Goal: Transaction & Acquisition: Subscribe to service/newsletter

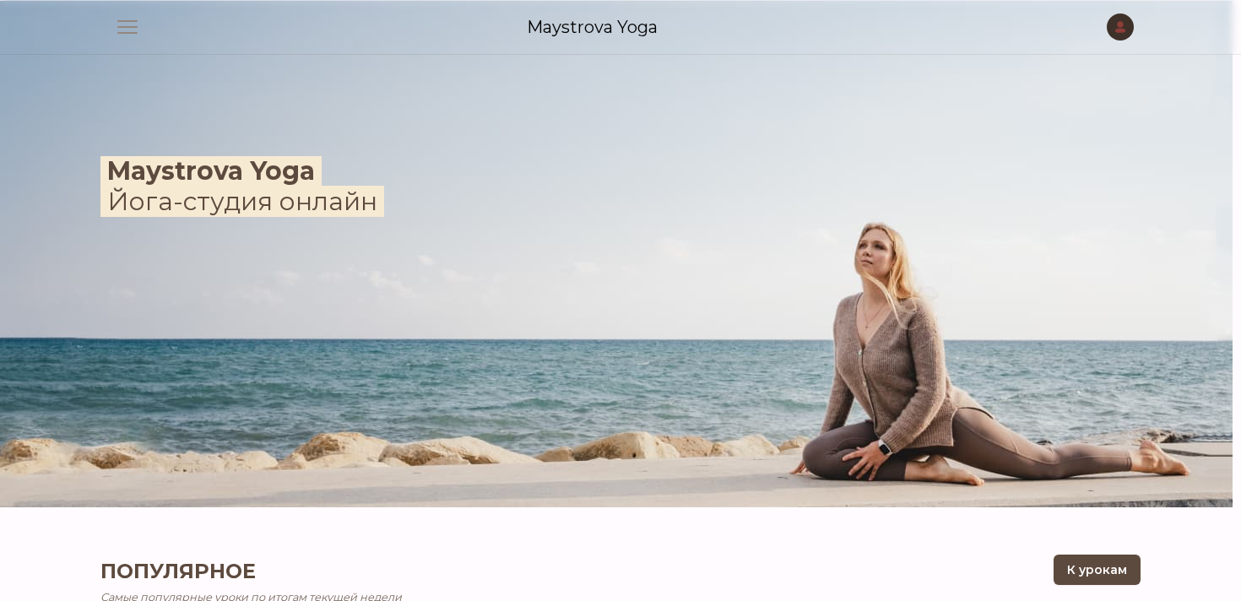
scroll to position [362, 0]
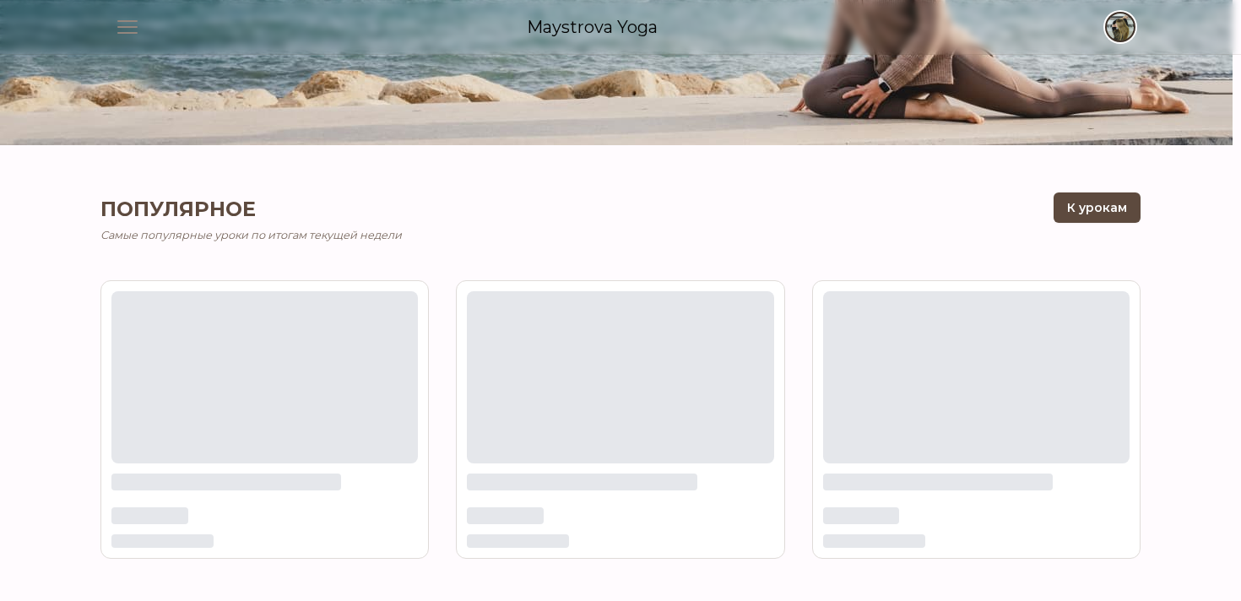
click at [1116, 32] on span "button" at bounding box center [1120, 26] width 37 height 37
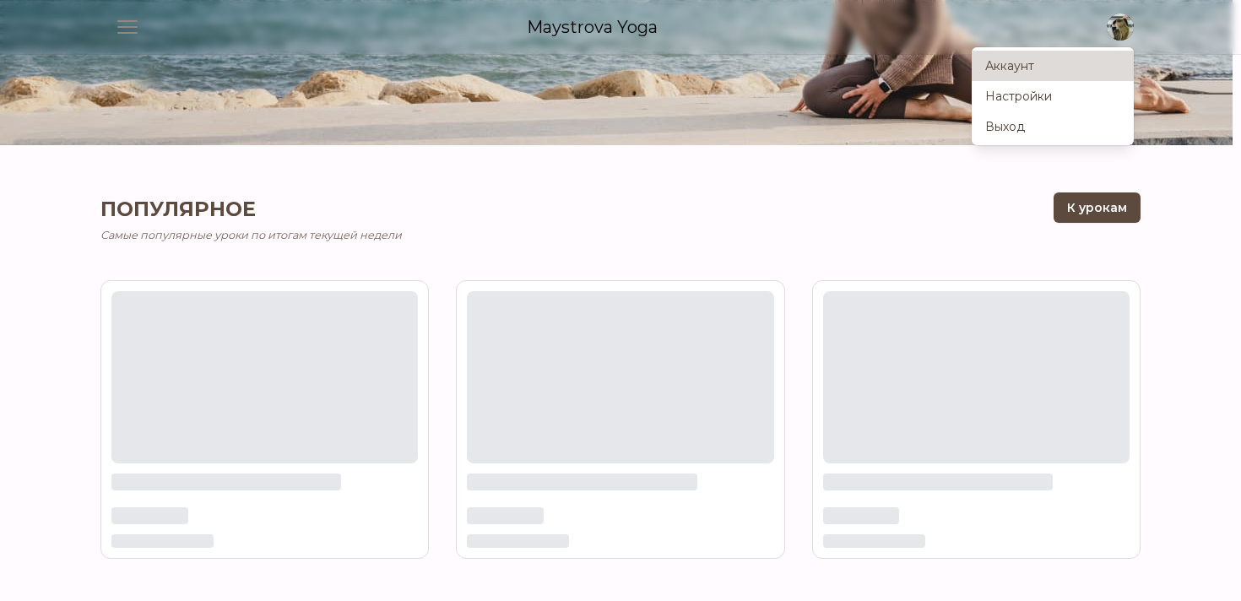
click at [1047, 68] on link "Аккаунт" at bounding box center [1053, 66] width 162 height 30
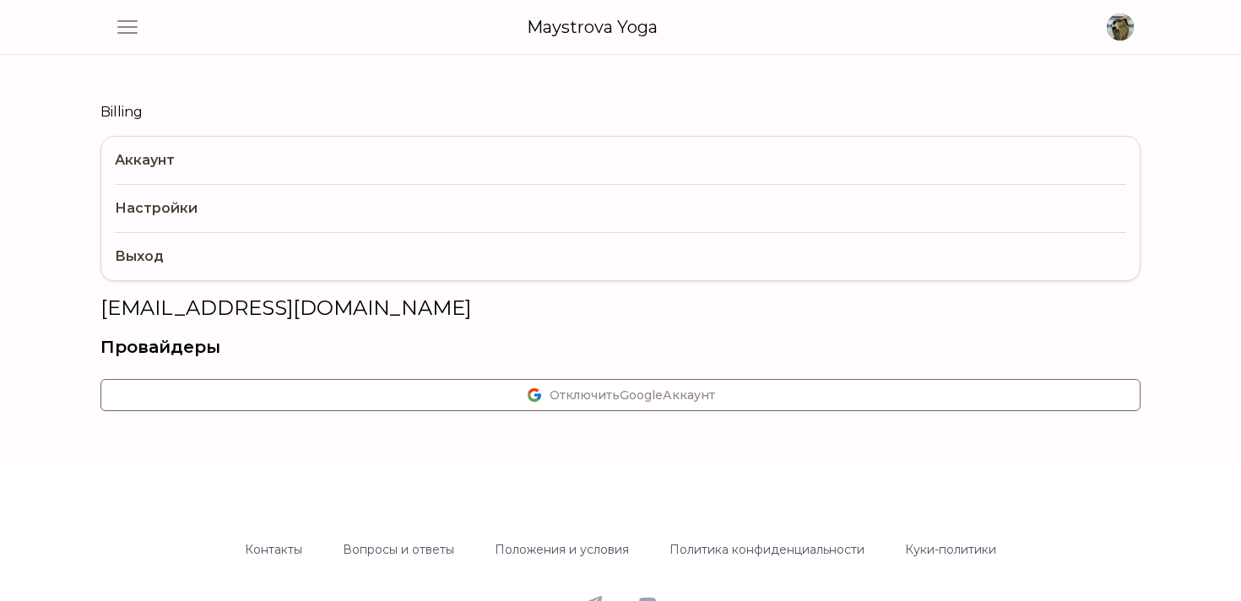
click at [388, 163] on link "Аккаунт" at bounding box center [621, 160] width 1012 height 47
click at [391, 192] on link "Настройки" at bounding box center [621, 208] width 1012 height 48
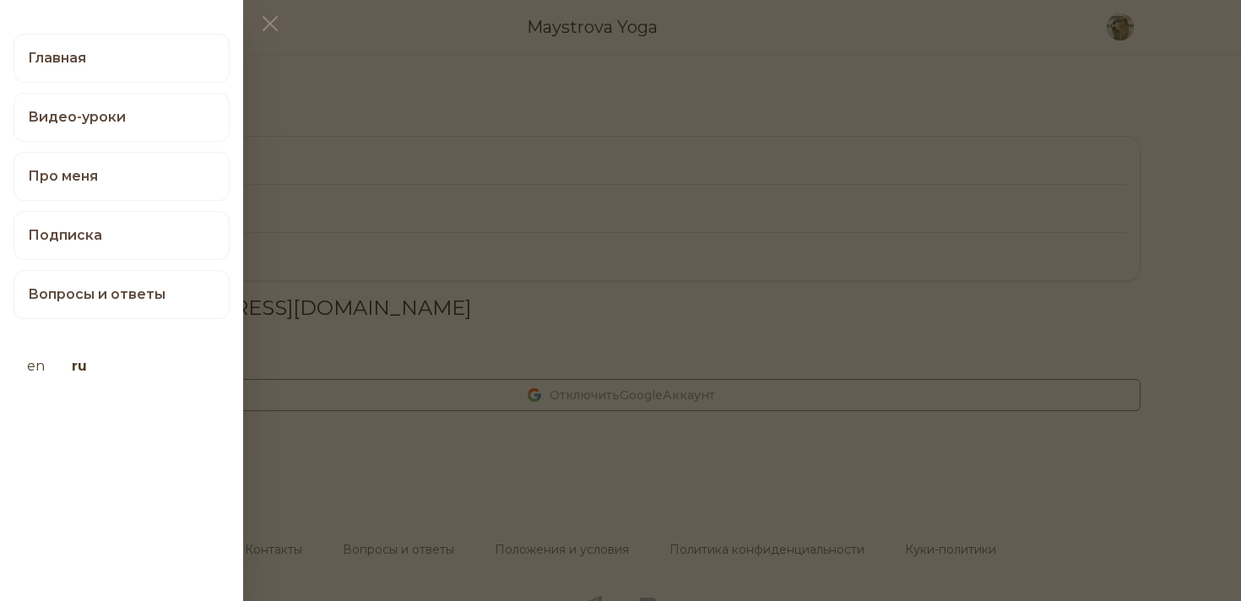
click at [134, 28] on div "Главная Видео-уроки Про меня Подписка Вопросы и ответы en ru" at bounding box center [121, 218] width 243 height 397
click at [151, 242] on link "Подписка" at bounding box center [122, 235] width 216 height 49
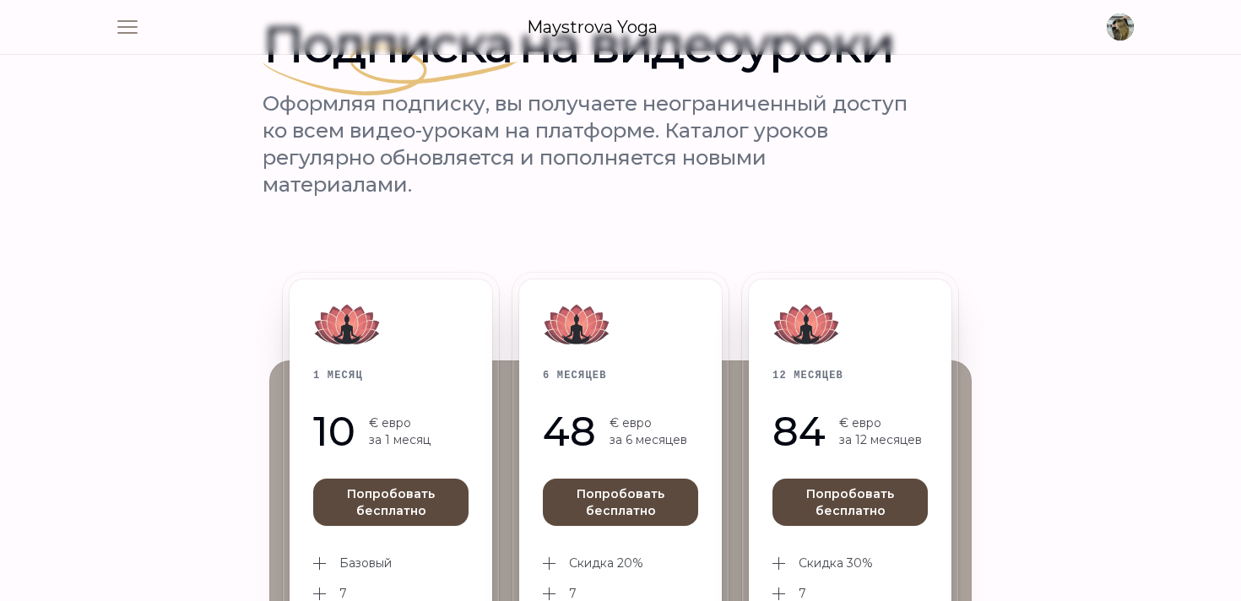
scroll to position [82, 0]
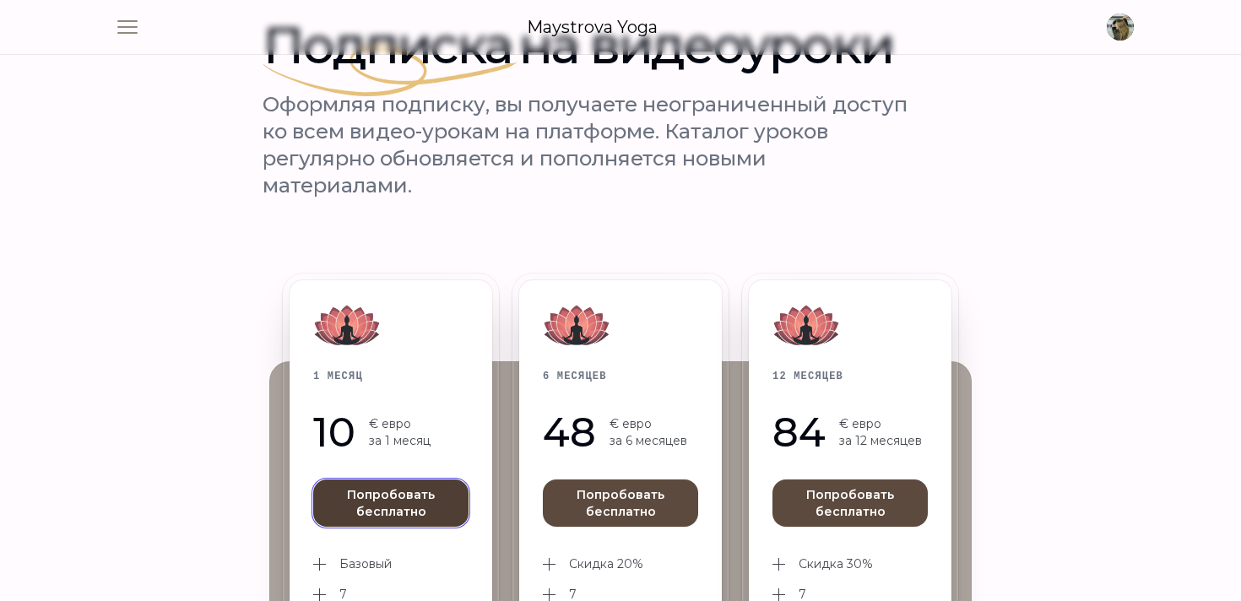
click at [407, 508] on button "Попробовать бесплатно" at bounding box center [390, 503] width 155 height 47
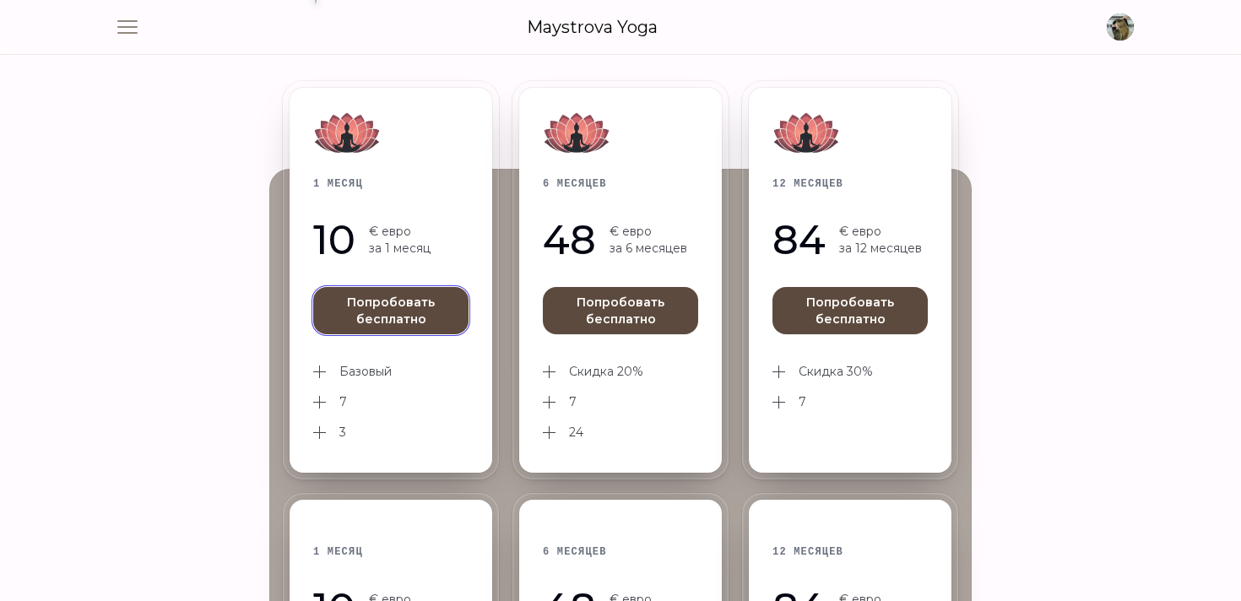
scroll to position [301, 0]
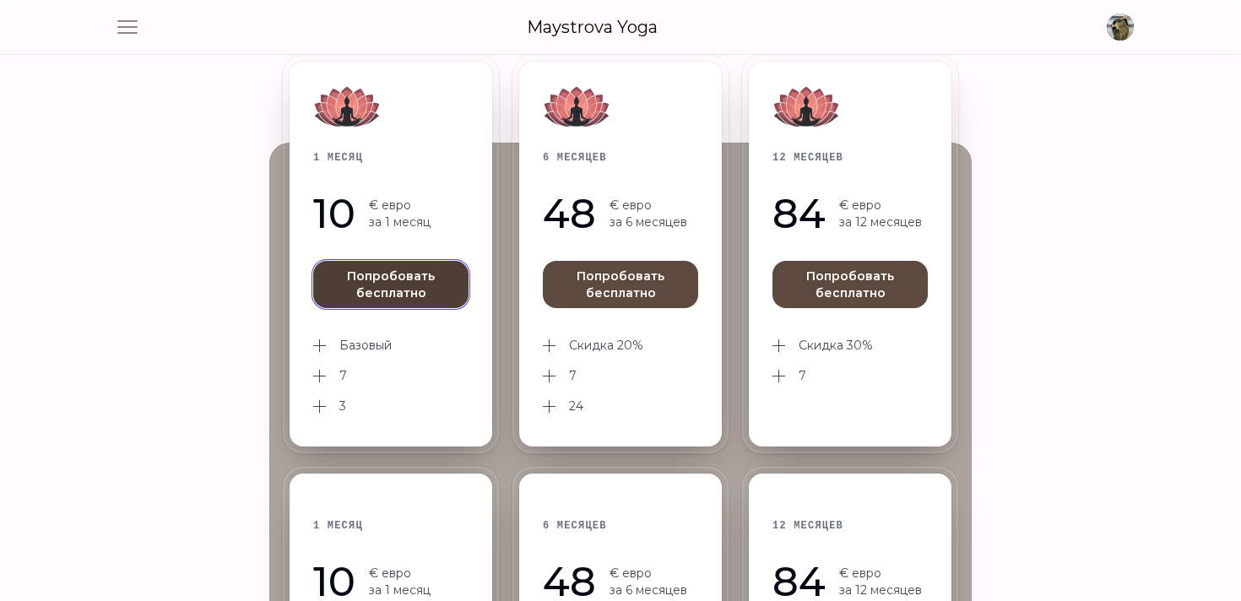
click at [404, 276] on button "Попробовать бесплатно" at bounding box center [390, 284] width 155 height 47
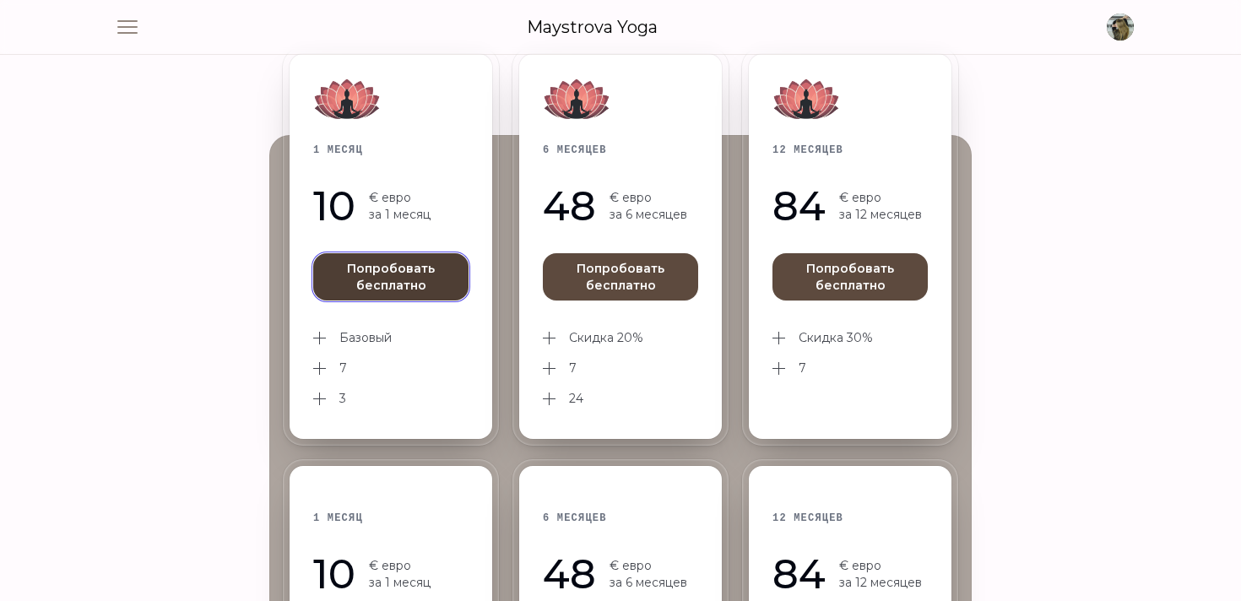
scroll to position [307, 0]
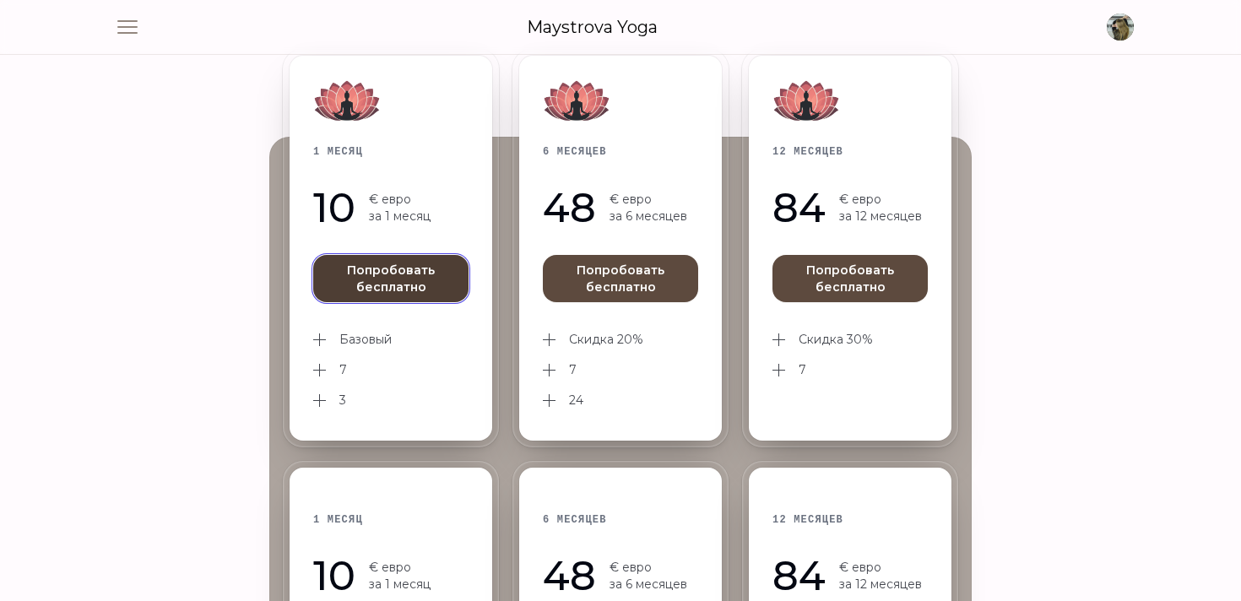
click at [407, 283] on button "Попробовать бесплатно" at bounding box center [390, 278] width 155 height 47
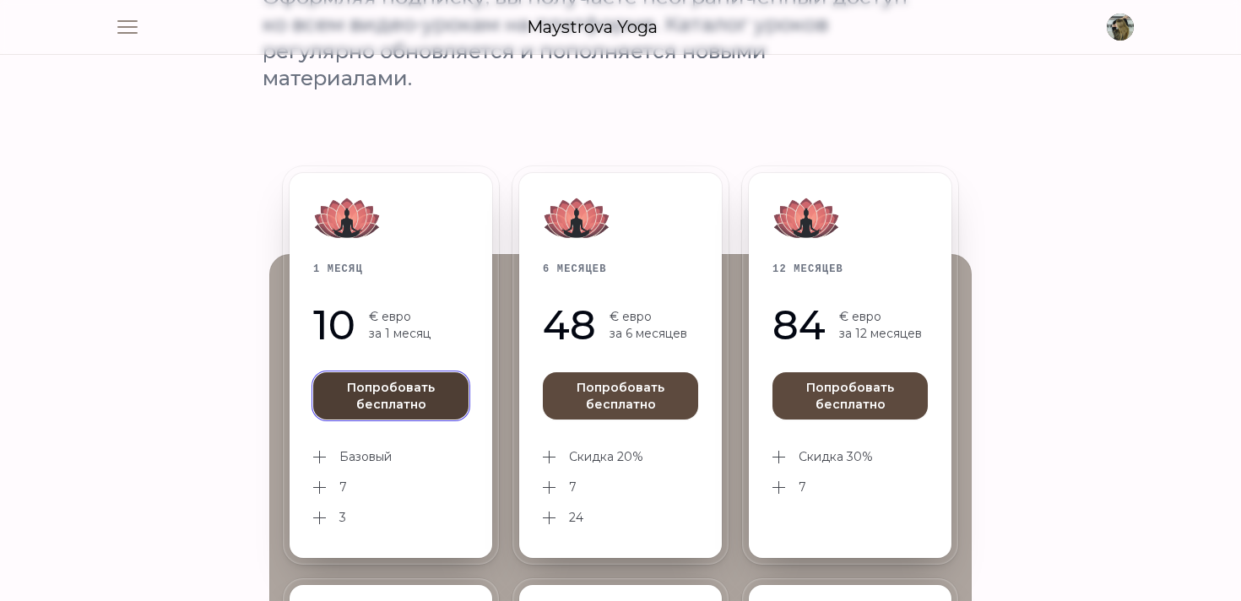
scroll to position [188, 0]
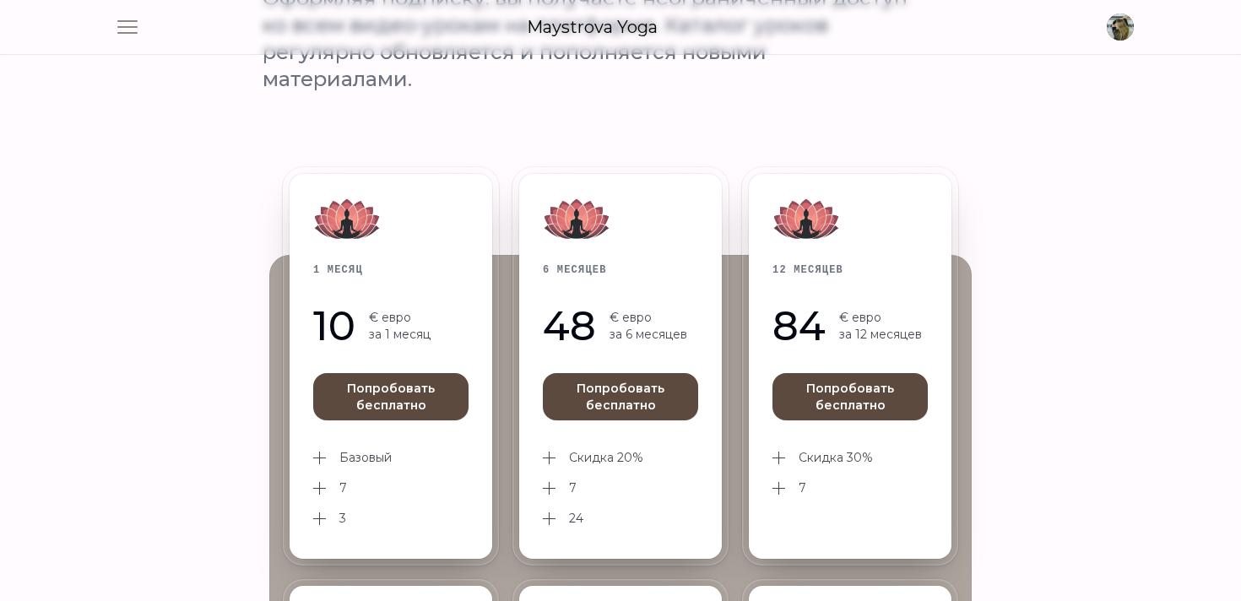
click at [333, 487] on li "7" at bounding box center [390, 488] width 155 height 20
click at [399, 406] on button "Попробовать бесплатно" at bounding box center [390, 396] width 155 height 47
